Goal: Transaction & Acquisition: Purchase product/service

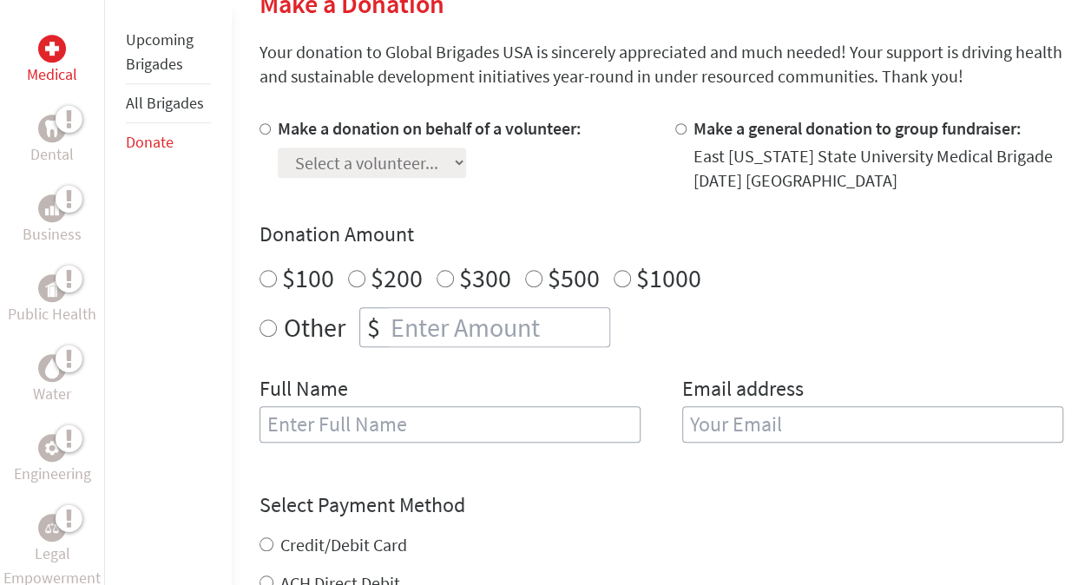
scroll to position [445, 0]
radio input "true"
click at [393, 329] on input "number" at bounding box center [498, 326] width 222 height 38
type input "250"
click at [375, 405] on input "text" at bounding box center [449, 423] width 381 height 36
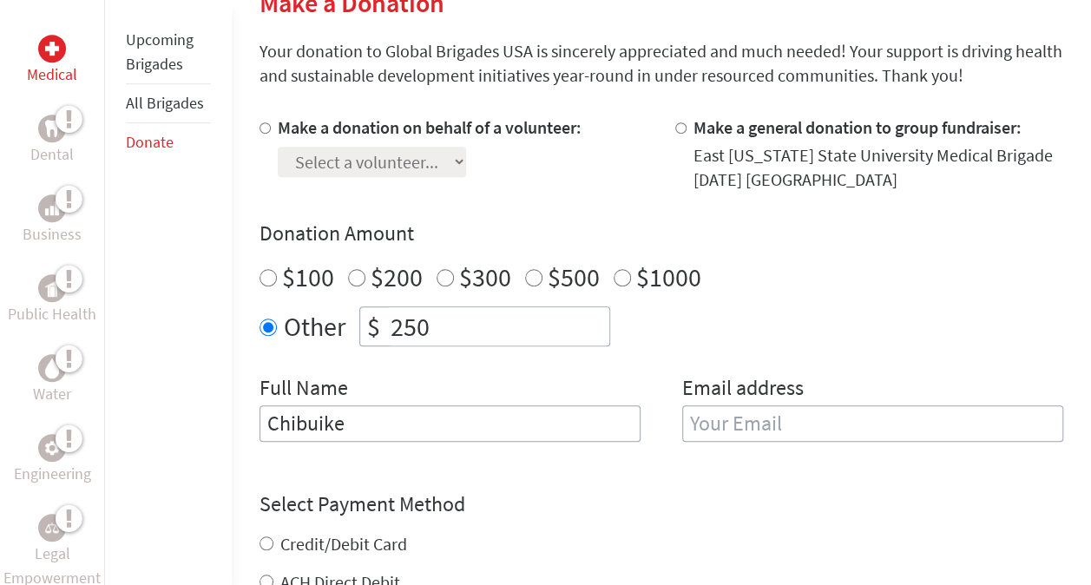
type input "Chibuike"
click at [809, 424] on input "email" at bounding box center [872, 423] width 381 height 36
type input "[EMAIL_ADDRESS][DOMAIN_NAME]"
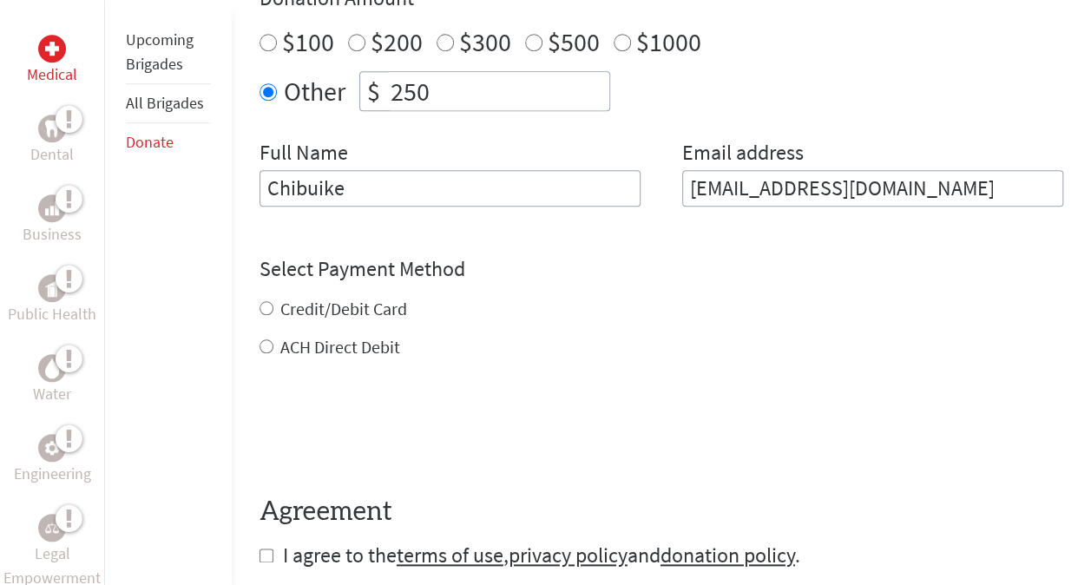
scroll to position [680, 0]
click at [274, 314] on div "Credit/Debit Card ACH Direct Debit" at bounding box center [661, 329] width 804 height 62
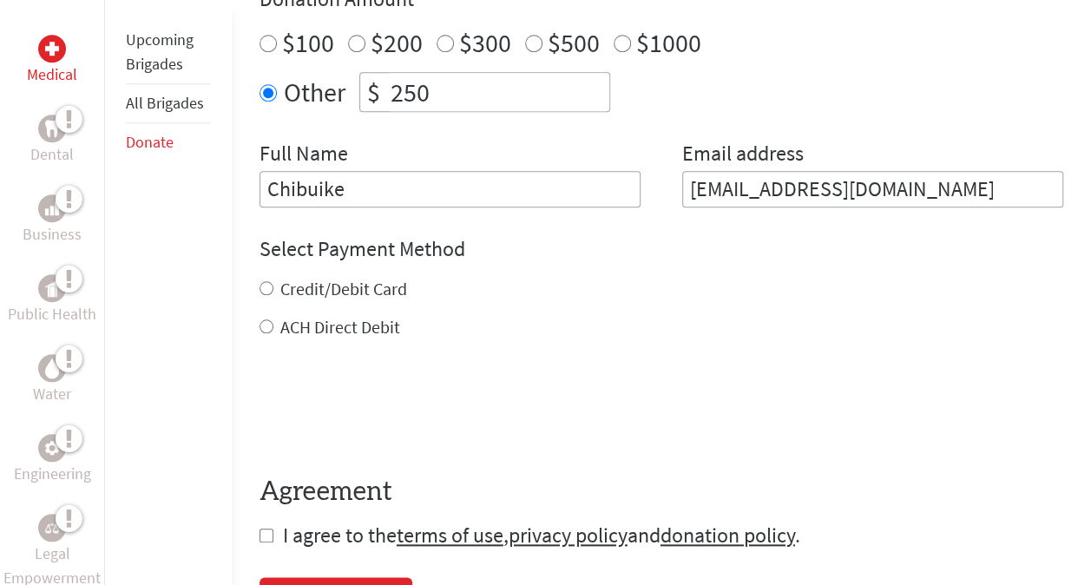
click at [285, 286] on label "Credit/Debit Card" at bounding box center [343, 289] width 127 height 22
click at [273, 286] on input "Credit/Debit Card" at bounding box center [266, 288] width 14 height 14
radio input "true"
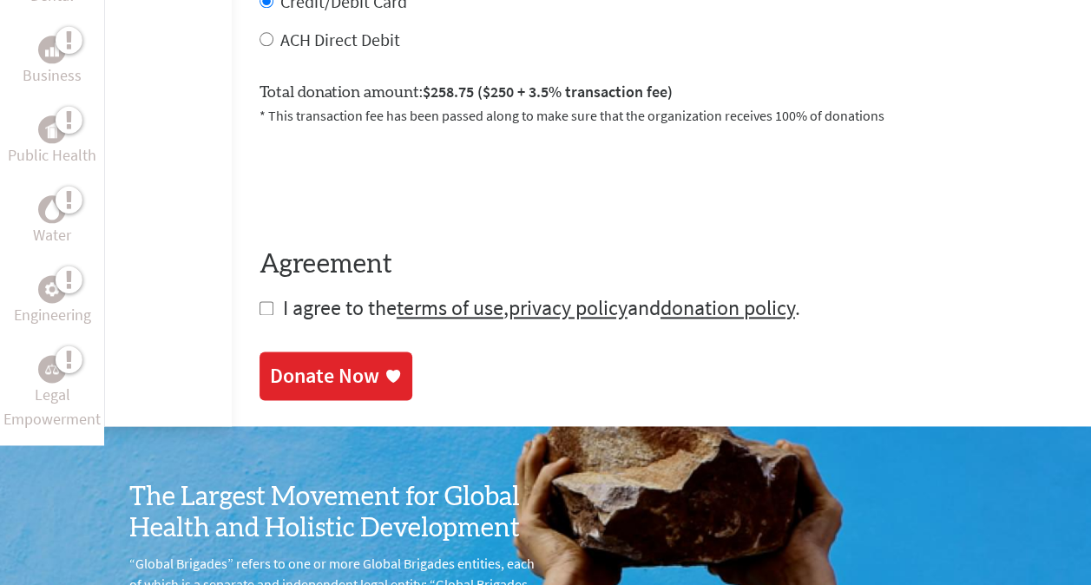
scroll to position [968, 0]
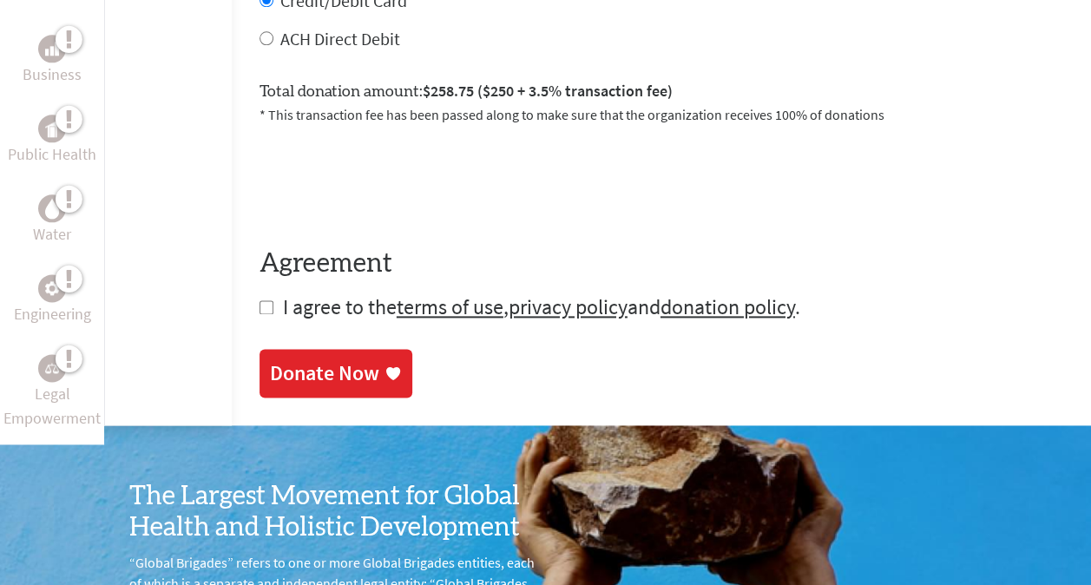
click at [260, 300] on input "checkbox" at bounding box center [266, 307] width 14 height 14
checkbox input "true"
click at [296, 367] on div "Donate Now" at bounding box center [324, 375] width 109 height 28
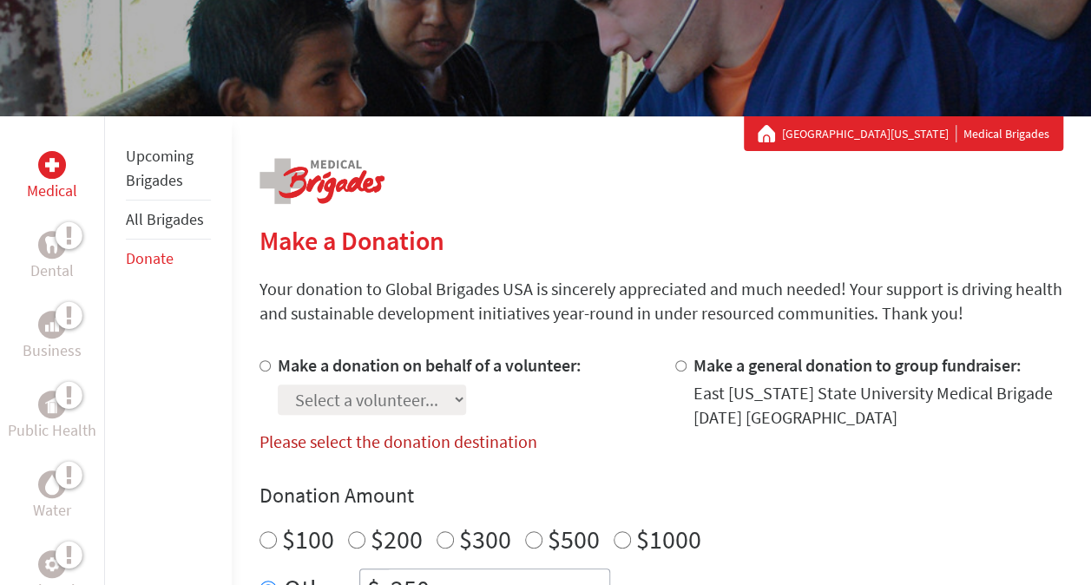
scroll to position [201, 0]
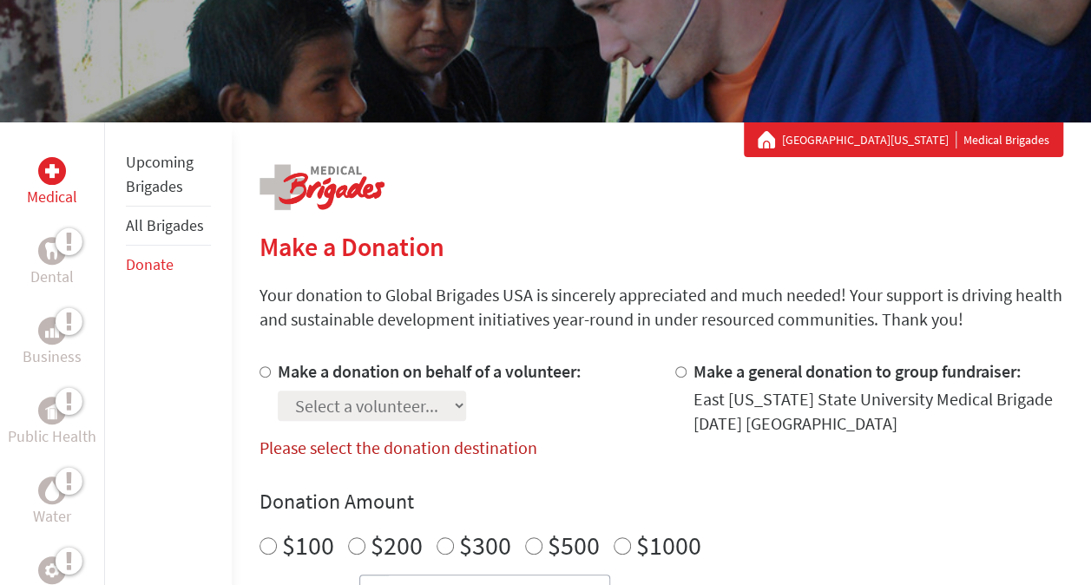
click at [260, 367] on input "Make a donation on behalf of a volunteer:" at bounding box center [264, 371] width 11 height 11
radio input "true"
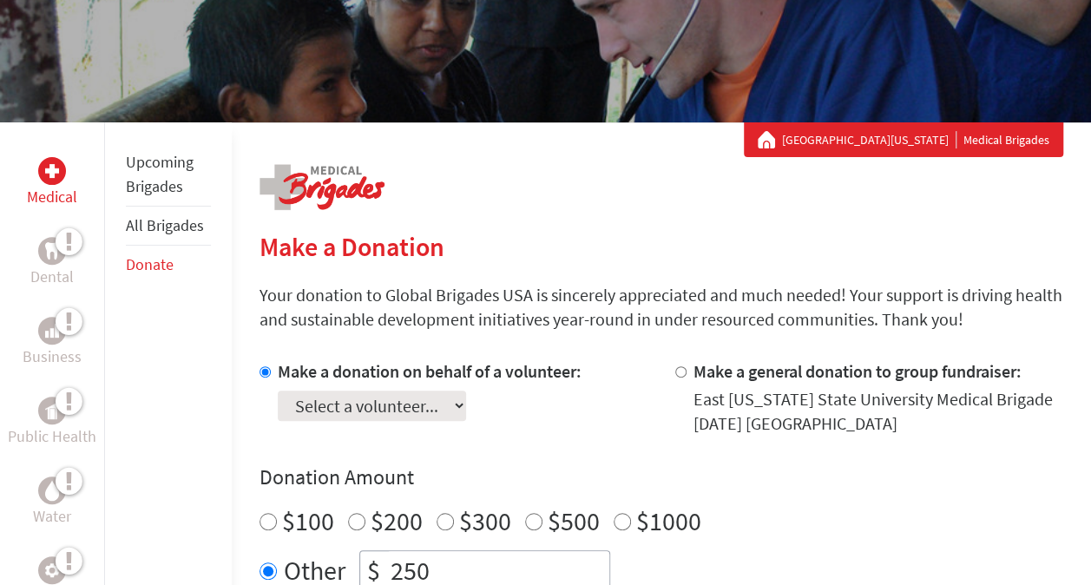
click at [396, 417] on select "Select a volunteer... [PERSON_NAME] [PERSON_NAME] [PERSON_NAME] [PERSON_NAME] […" at bounding box center [372, 406] width 188 height 30
select select "4E401854-926B-11F0-9E6E-42010A400005"
click at [278, 391] on select "Select a volunteer... [PERSON_NAME] [PERSON_NAME] [PERSON_NAME] [PERSON_NAME] […" at bounding box center [372, 406] width 188 height 30
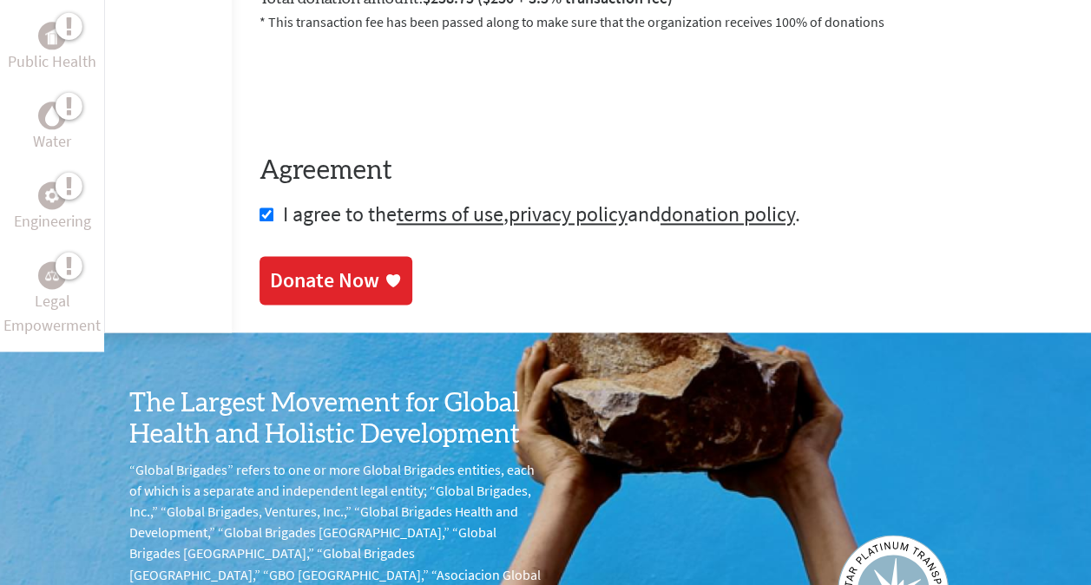
scroll to position [1123, 0]
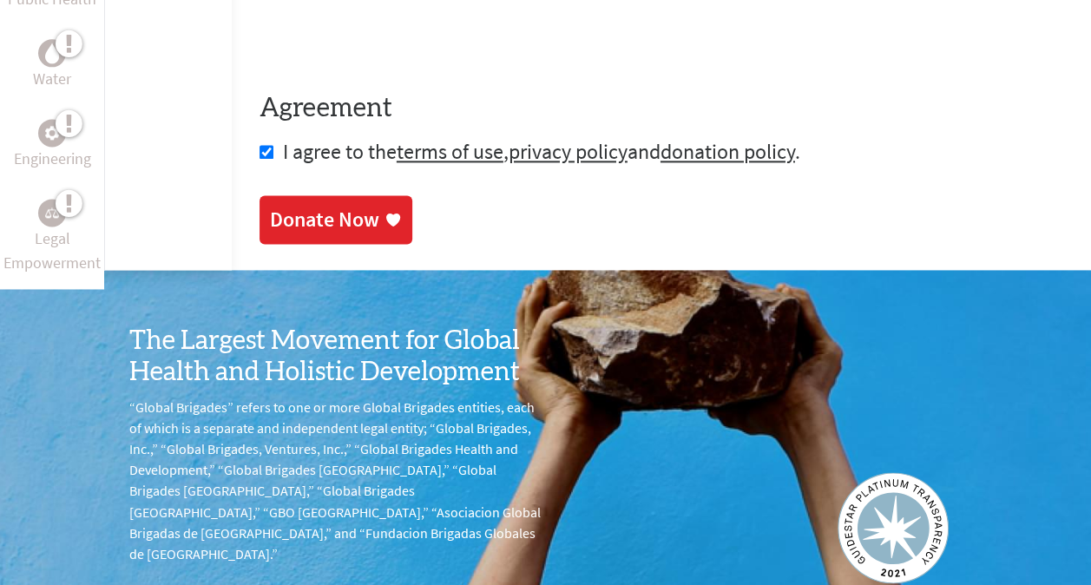
click at [343, 229] on div "Donate Now" at bounding box center [324, 220] width 109 height 28
